Goal: Task Accomplishment & Management: Manage account settings

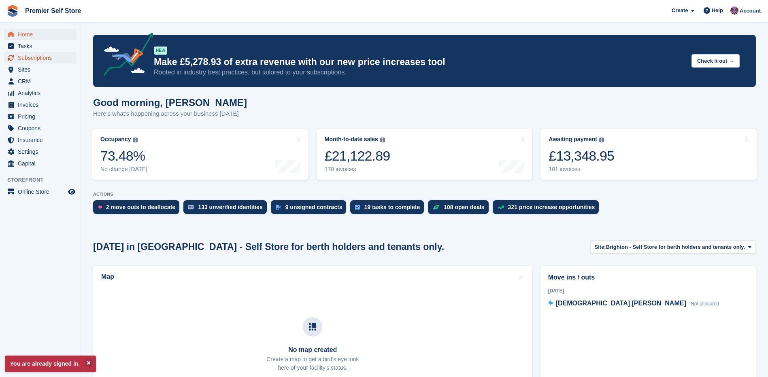
click at [30, 55] on span "Subscriptions" at bounding box center [42, 57] width 49 height 11
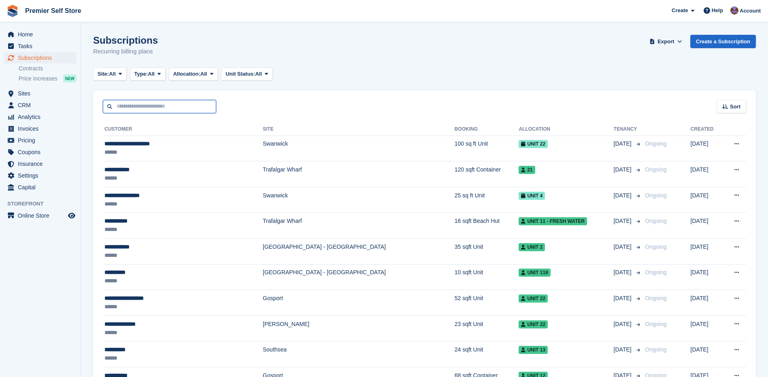
click at [155, 109] on input "text" at bounding box center [159, 106] width 113 height 13
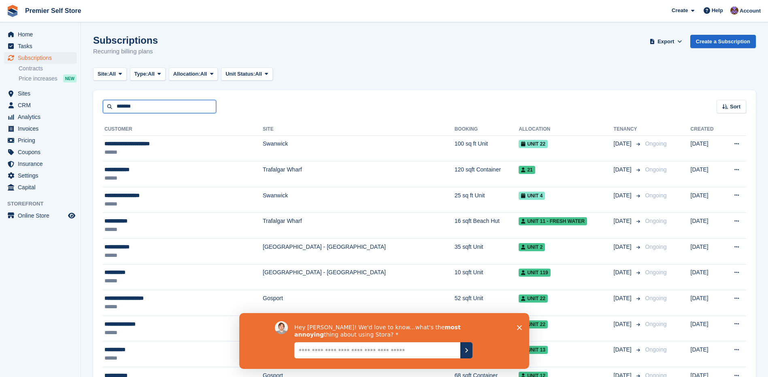
type input "*******"
